Goal: Find specific fact: Find contact information

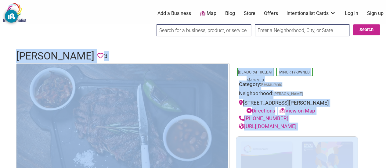
drag, startPoint x: 16, startPoint y: 56, endPoint x: 20, endPoint y: 40, distance: 17.3
click at [20, 40] on body "× Menu 0 Add a Business Map Blog Store Offers Intentionalist Cards Buy Black Ca…" at bounding box center [193, 84] width 386 height 168
copy body "[PERSON_NAME] Favorite 3 Latino-Owned Minority-Owned Category: Restaurants Neig…"
click at [312, 92] on div "Neighborhood: [PERSON_NAME]" at bounding box center [297, 94] width 116 height 9
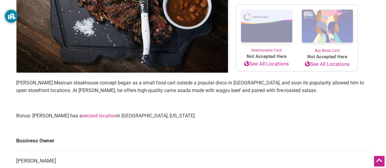
scroll to position [132, 0]
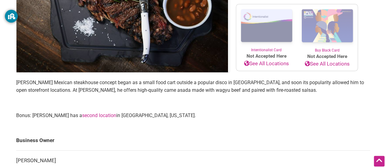
drag, startPoint x: 11, startPoint y: 77, endPoint x: 14, endPoint y: 81, distance: 5.3
click at [14, 81] on div "[DEMOGRAPHIC_DATA]-Owned Minority-Owned Category: Restaurants Neighborhood: [PE…" at bounding box center [193, 143] width 366 height 425
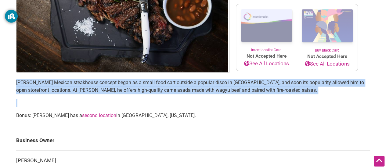
drag, startPoint x: 14, startPoint y: 81, endPoint x: 152, endPoint y: 103, distance: 139.8
click at [152, 103] on div "[DEMOGRAPHIC_DATA]-Owned Minority-Owned Category: Restaurants Neighborhood: [PE…" at bounding box center [193, 143] width 366 height 425
copy section "[PERSON_NAME] Mexican steakhouse concept began as a small food cart outside a p…"
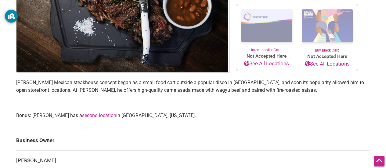
click at [259, 129] on main "[DEMOGRAPHIC_DATA]-Owned Minority-Owned Category: Restaurants Neighborhood: [PE…" at bounding box center [193, 143] width 354 height 425
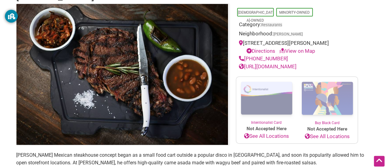
scroll to position [60, 0]
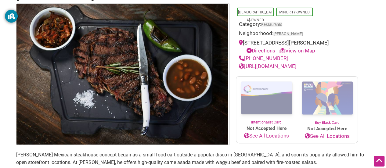
drag, startPoint x: 242, startPoint y: 42, endPoint x: 334, endPoint y: 40, distance: 91.2
click at [334, 40] on div "[STREET_ADDRESS][PERSON_NAME] Directions View on Map" at bounding box center [297, 47] width 116 height 16
copy div "[STREET_ADDRESS][PERSON_NAME]"
click at [346, 37] on div "Neighborhood: [PERSON_NAME]" at bounding box center [297, 34] width 116 height 9
